Goal: Navigation & Orientation: Go to known website

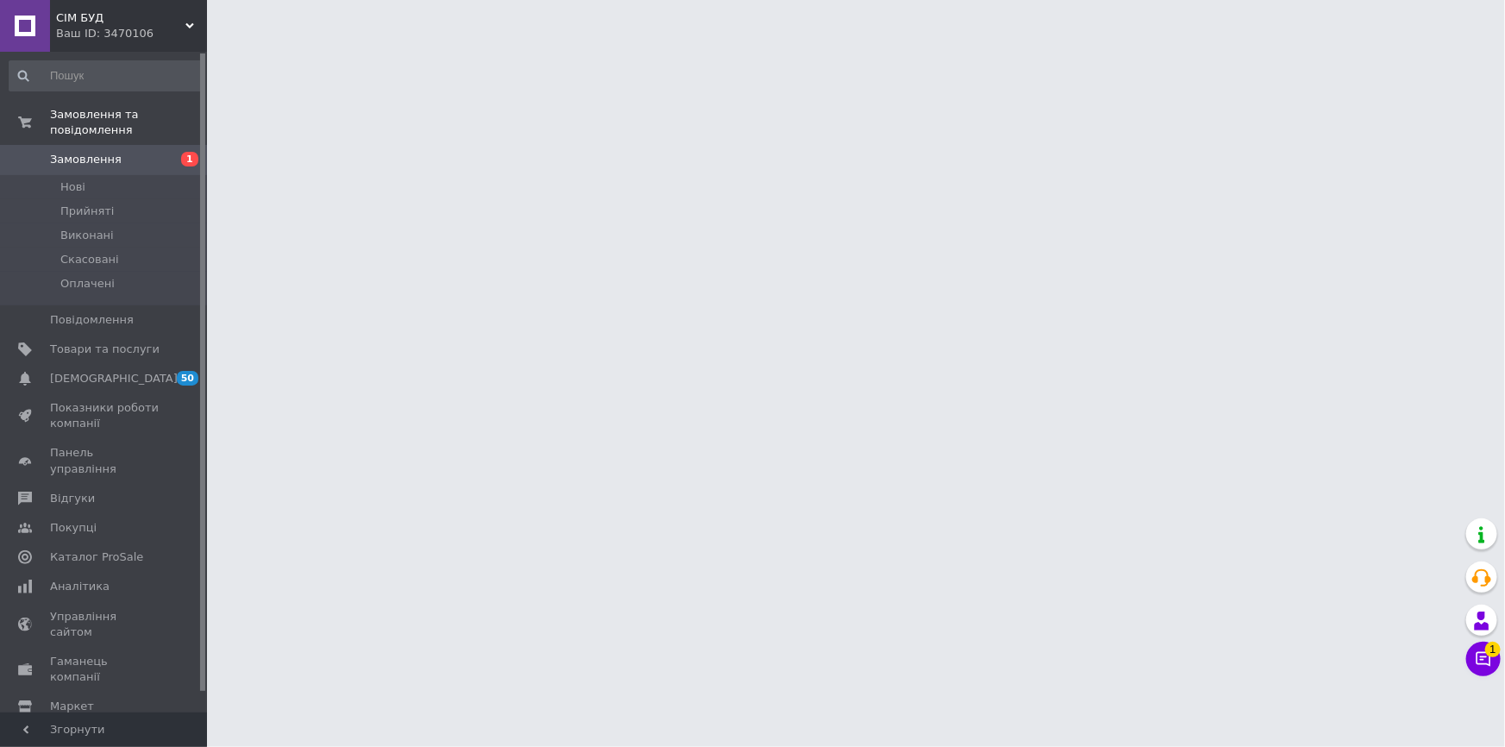
click at [151, 24] on span "СІМ БУД" at bounding box center [120, 18] width 129 height 16
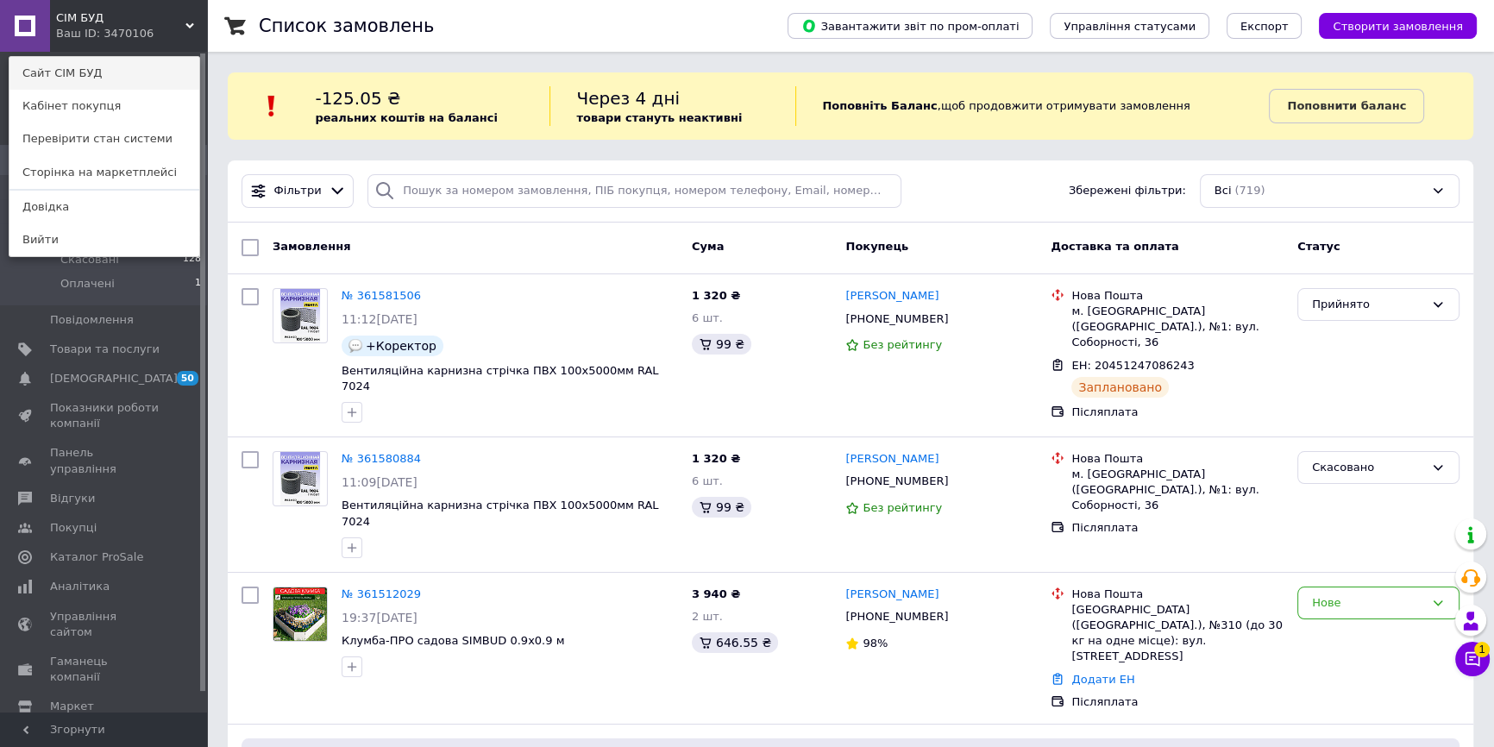
click at [77, 66] on link "Сайт СІМ БУД" at bounding box center [104, 73] width 190 height 33
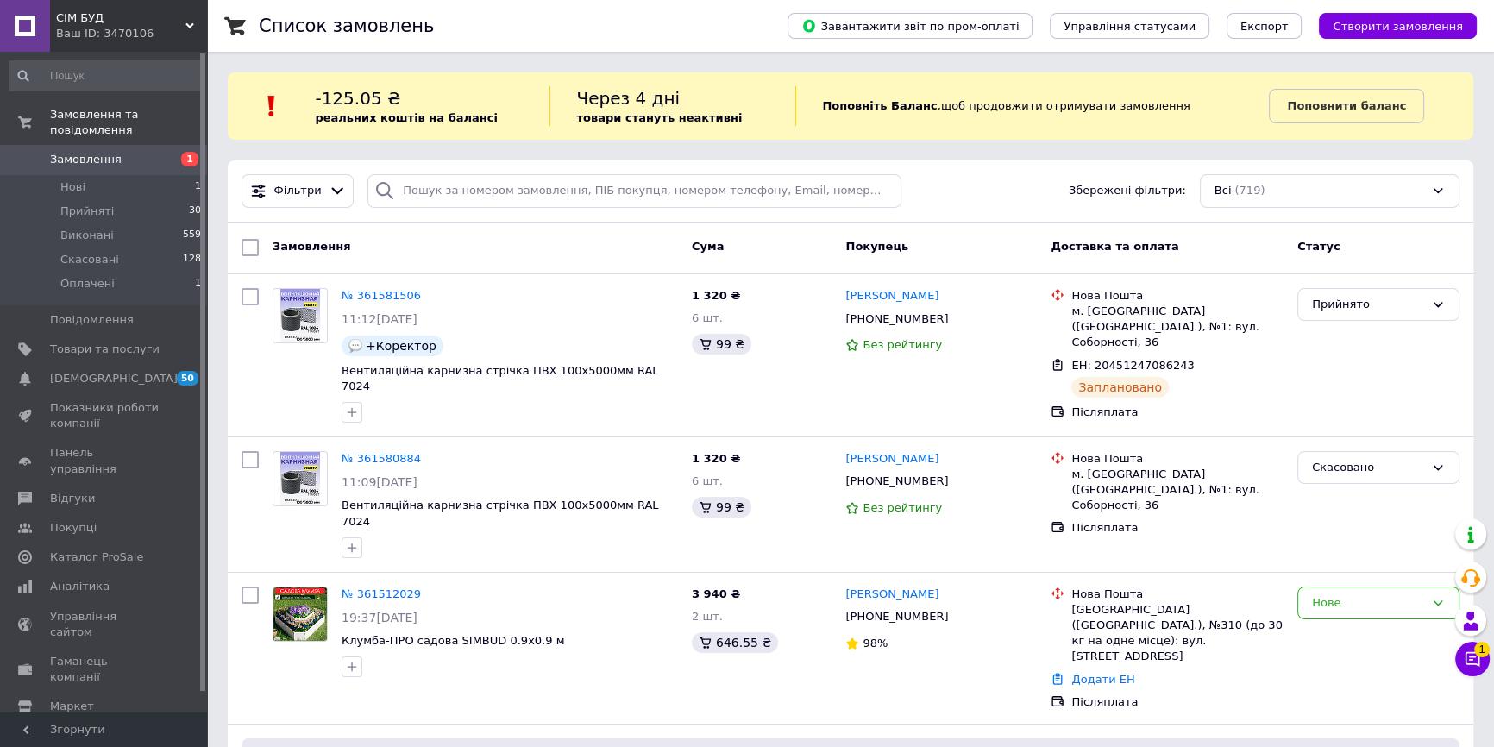
click at [180, 22] on span "СІМ БУД" at bounding box center [120, 18] width 129 height 16
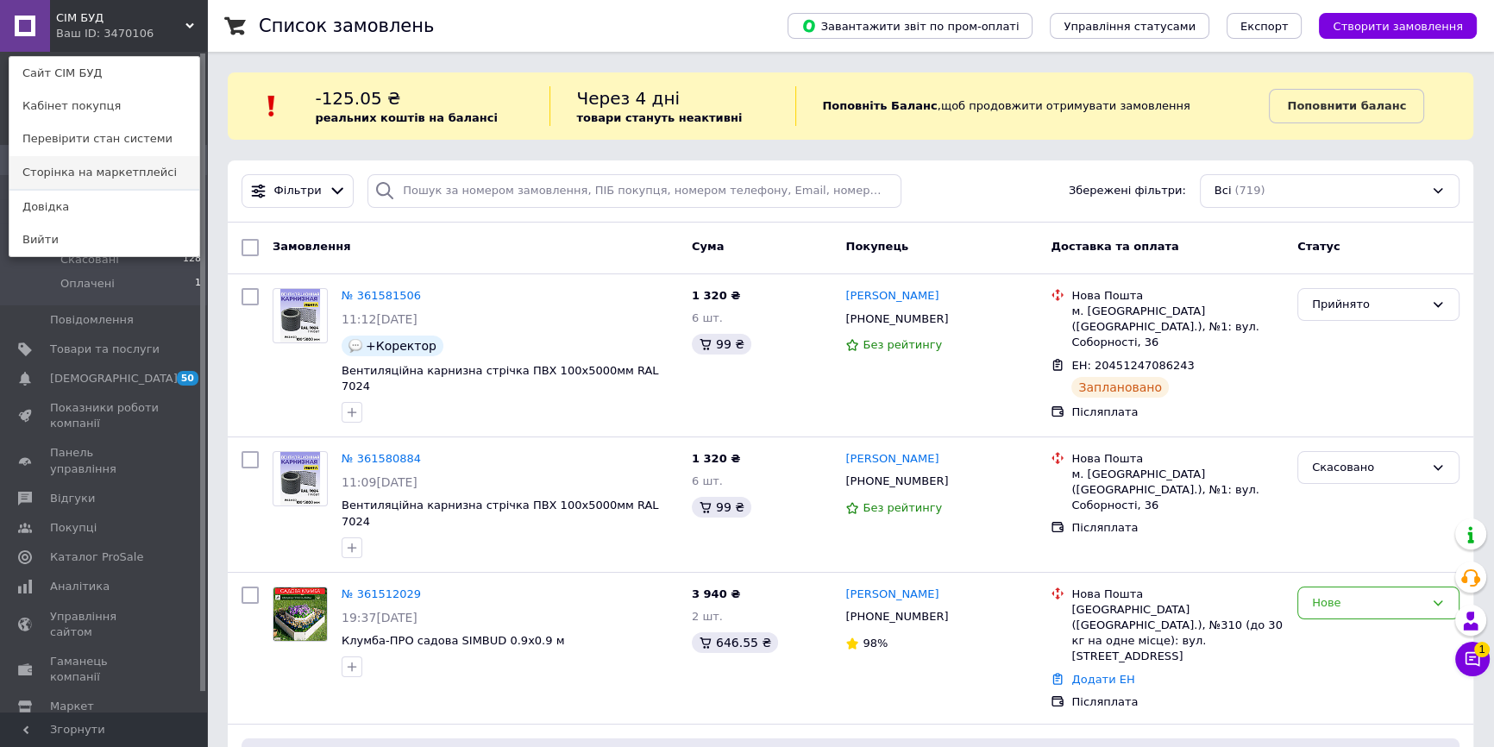
click at [162, 178] on link "Сторінка на маркетплейсі" at bounding box center [104, 172] width 190 height 33
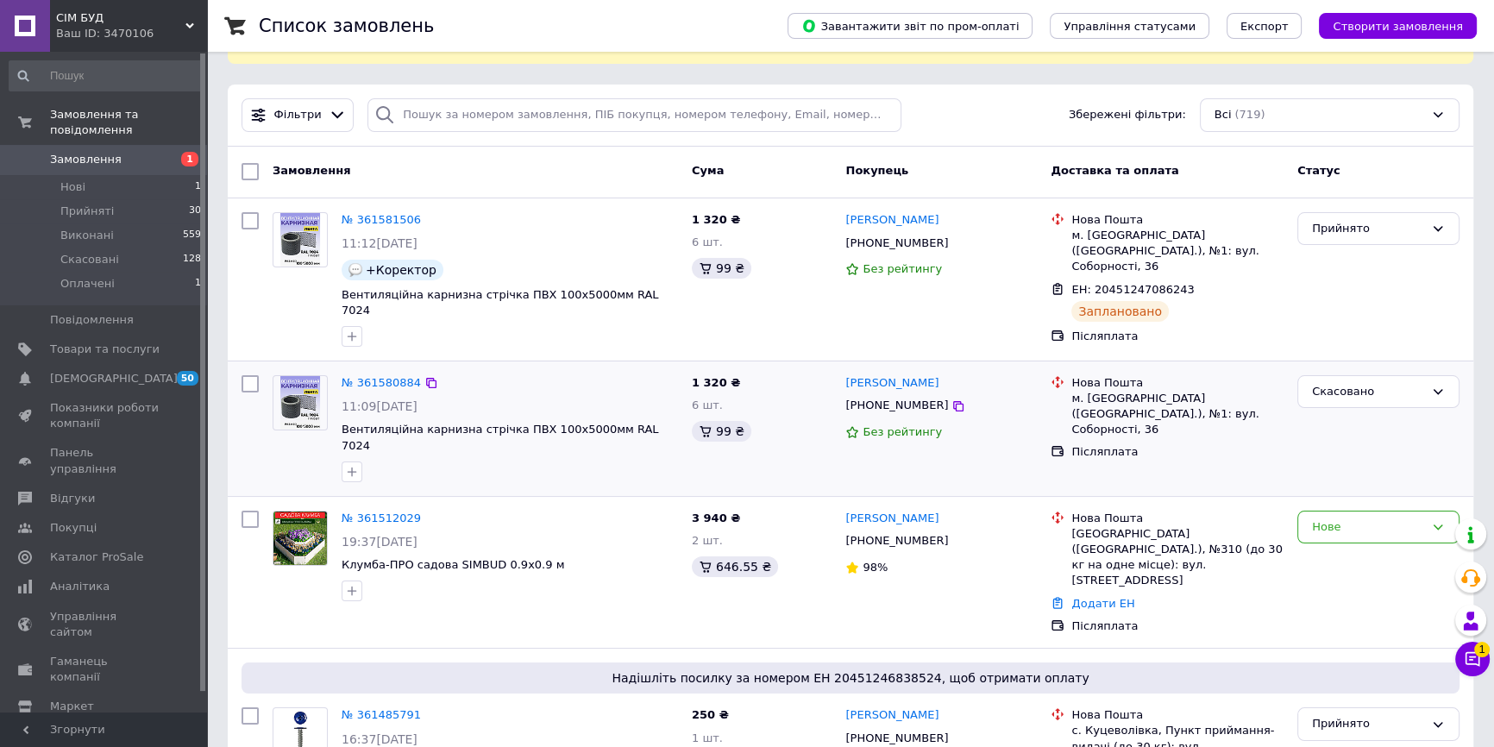
scroll to position [470, 0]
